Goal: Find specific page/section: Find specific page/section

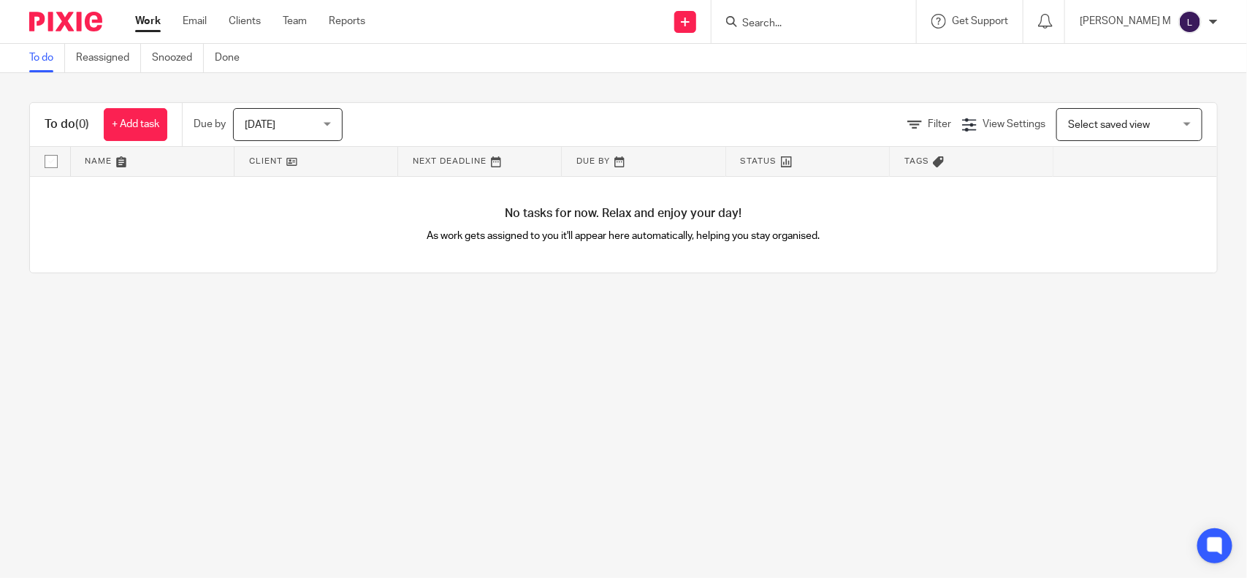
click at [780, 20] on input "Search" at bounding box center [807, 24] width 132 height 13
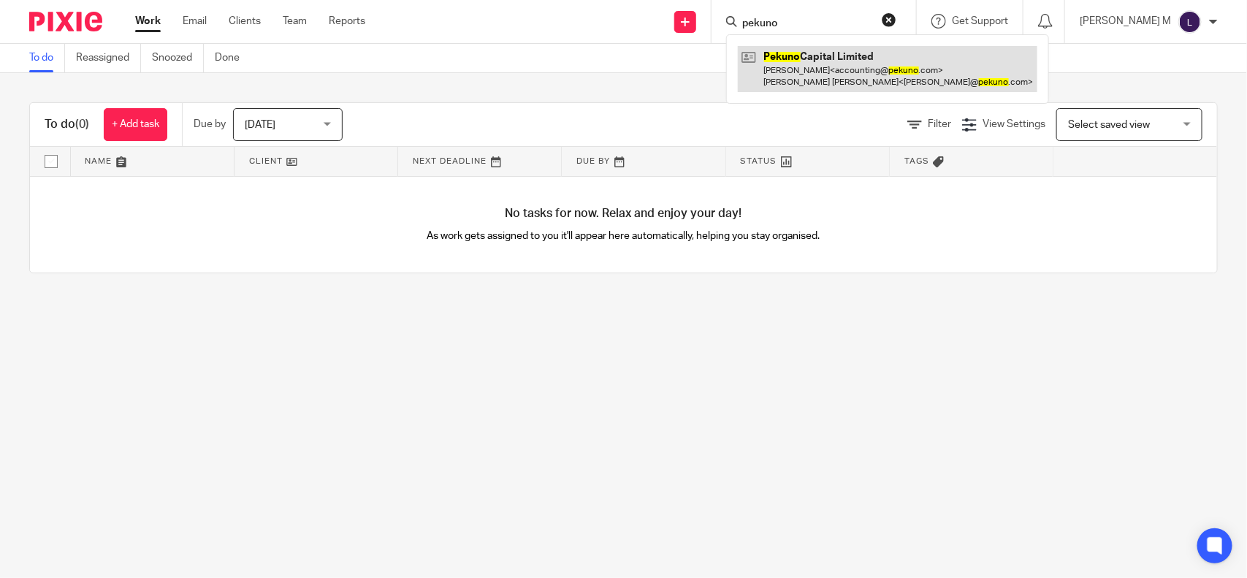
type input "pekuno"
click at [829, 64] on link at bounding box center [888, 68] width 300 height 45
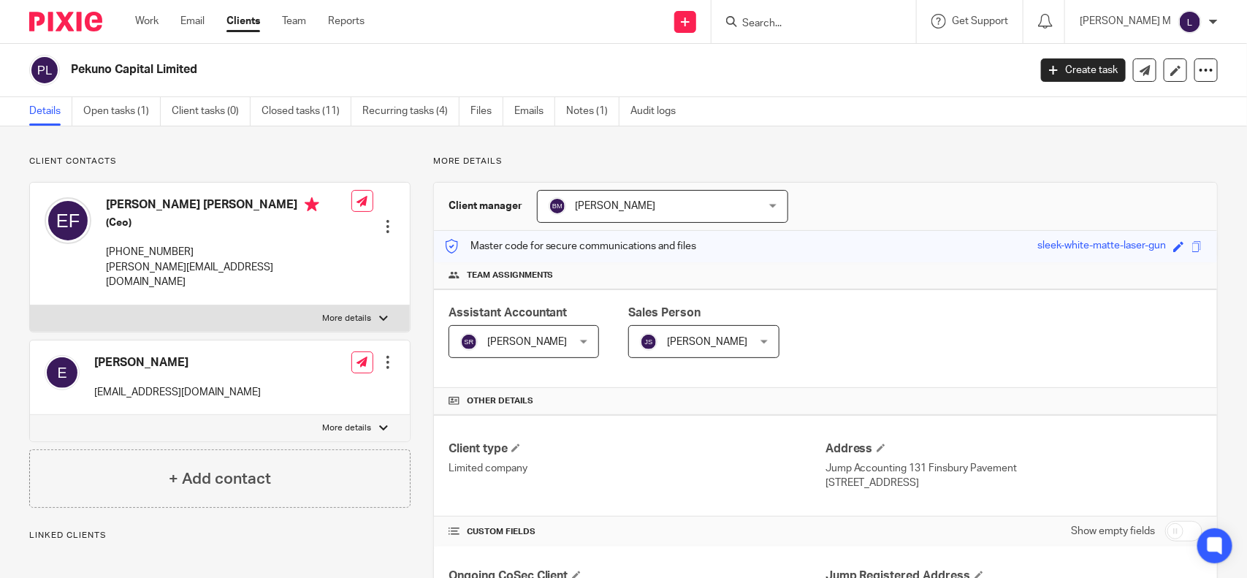
scroll to position [208, 0]
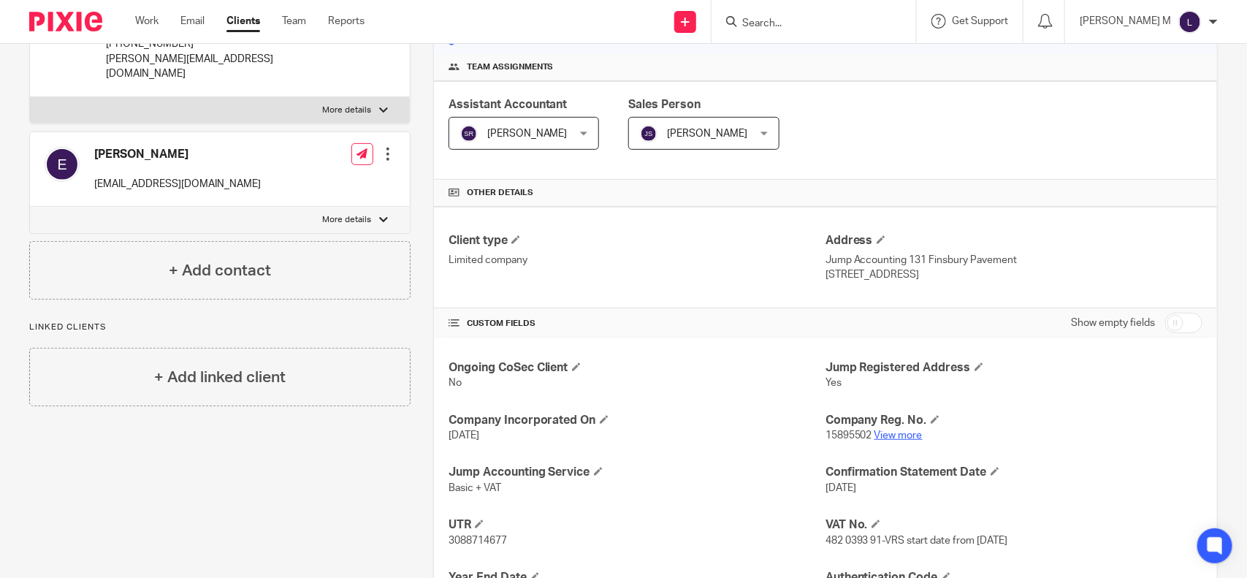
click at [881, 437] on link "View more" at bounding box center [899, 435] width 48 height 10
